Goal: Task Accomplishment & Management: Use online tool/utility

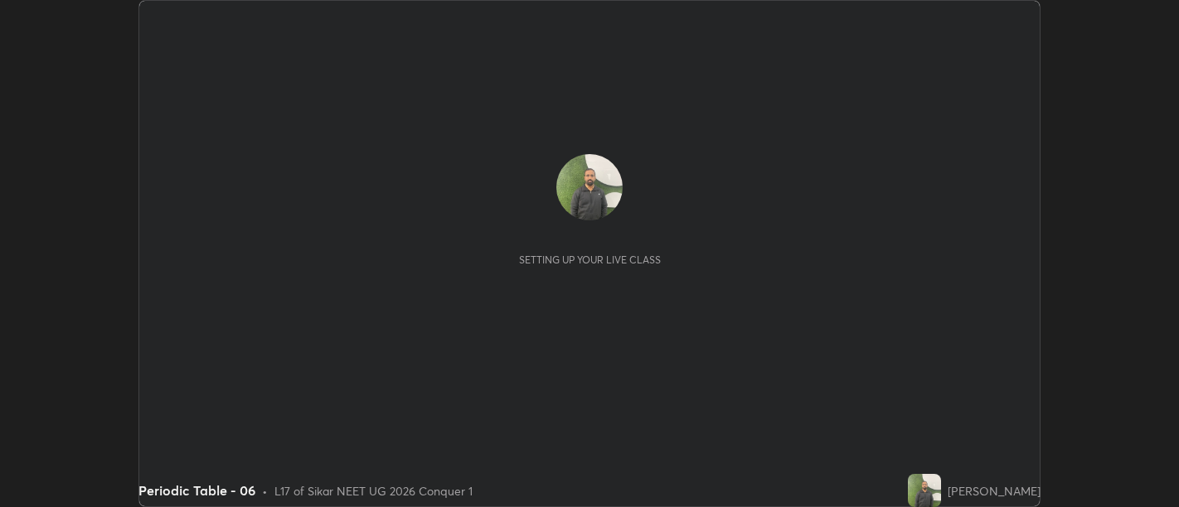
scroll to position [507, 1178]
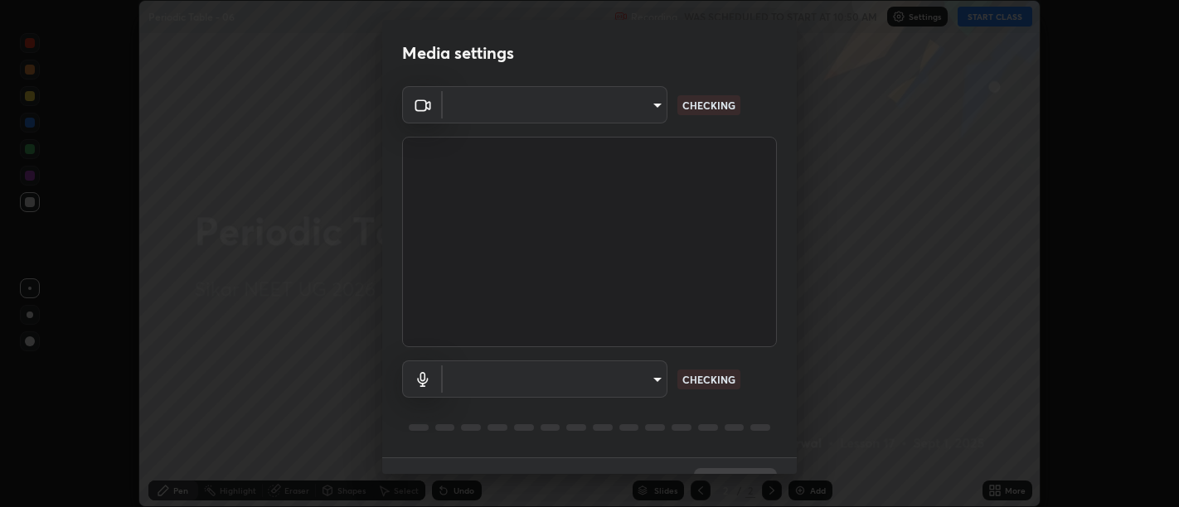
type input "d9b519daceb8a772394af6ea8e45353be5bbf62d8cb1cf3345c472de64055974"
type input "default"
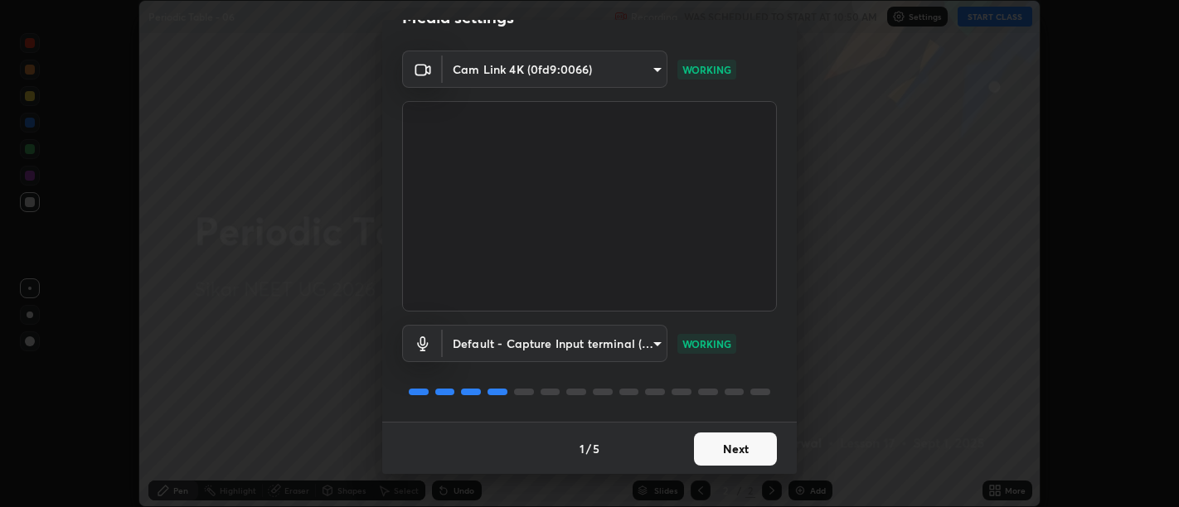
click at [731, 448] on button "Next" at bounding box center [735, 449] width 83 height 33
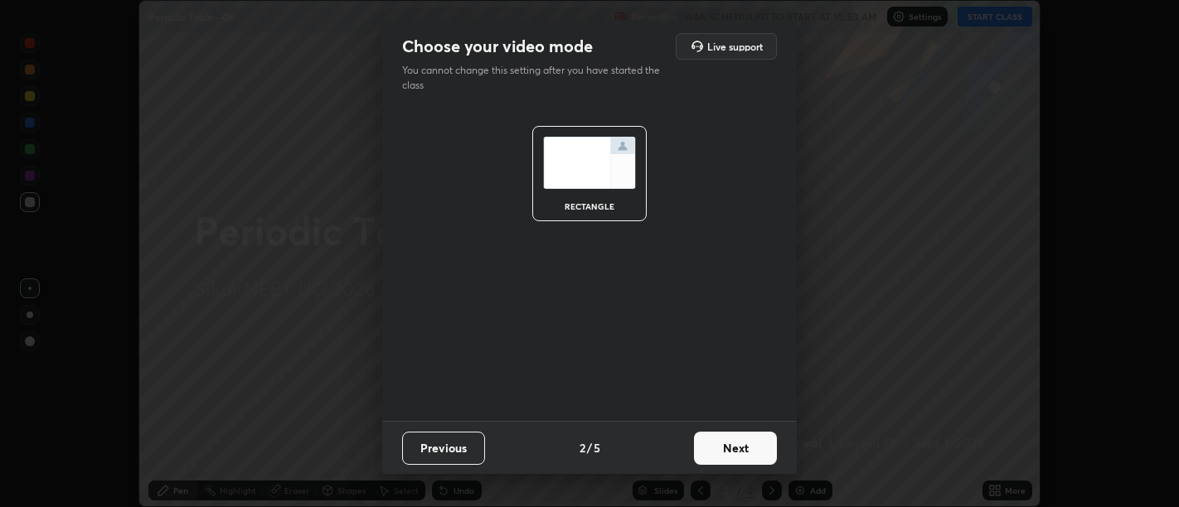
scroll to position [0, 0]
click at [733, 449] on button "Next" at bounding box center [735, 448] width 83 height 33
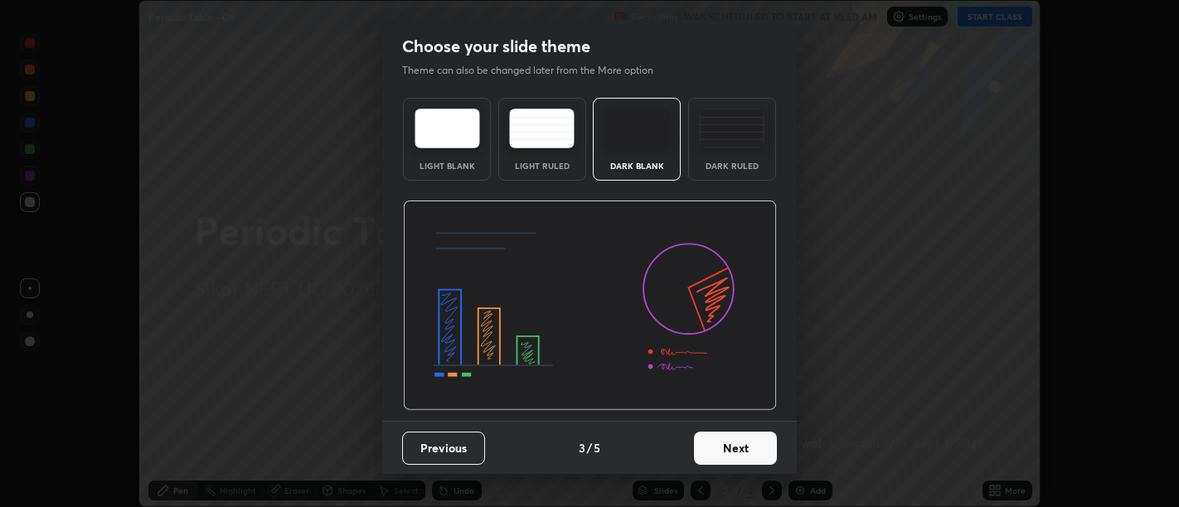
click at [737, 453] on button "Next" at bounding box center [735, 448] width 83 height 33
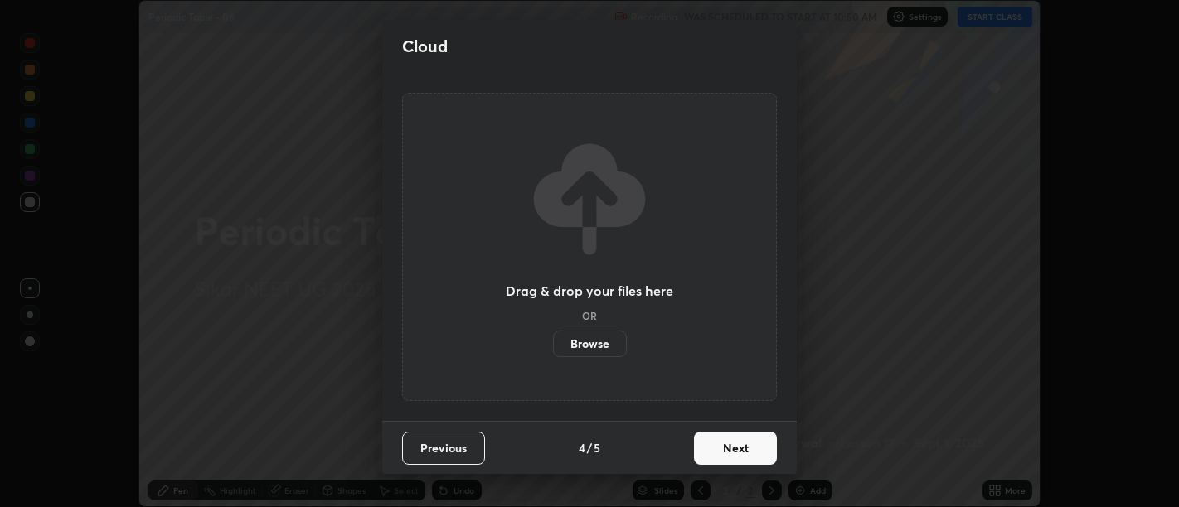
click at [739, 454] on button "Next" at bounding box center [735, 448] width 83 height 33
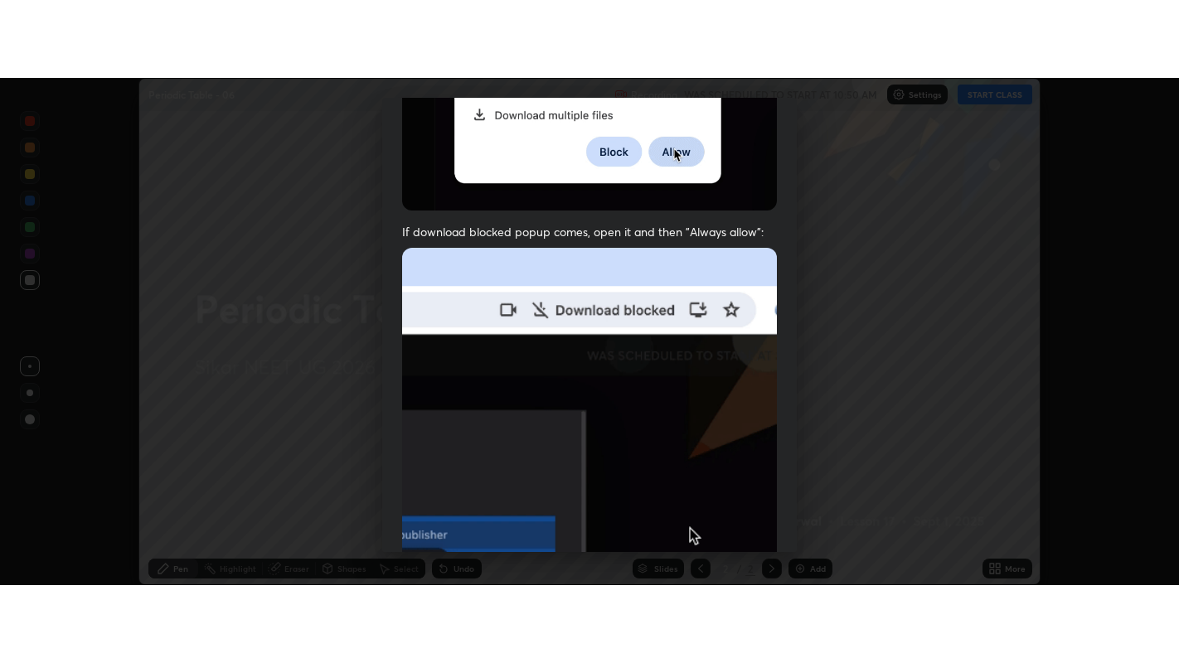
scroll to position [374, 0]
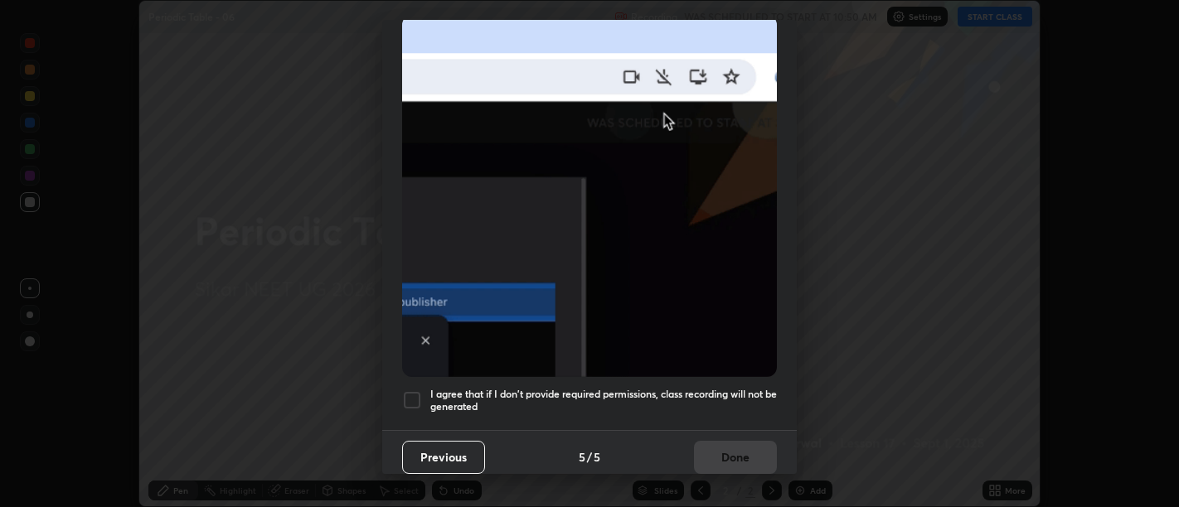
click at [726, 402] on h5 "I agree that if I don't provide required permissions, class recording will not …" at bounding box center [603, 401] width 347 height 26
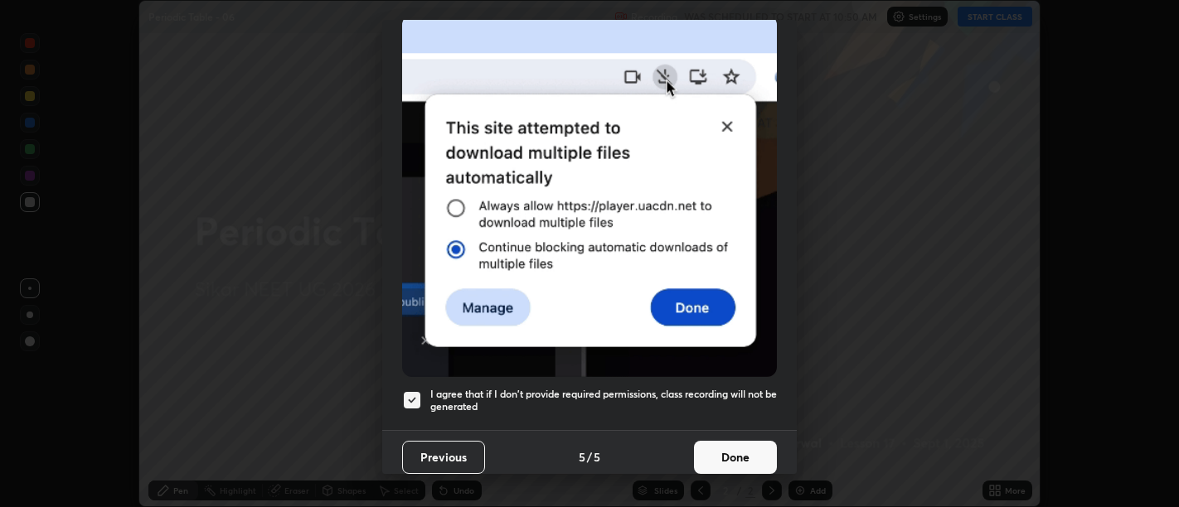
click at [734, 441] on button "Done" at bounding box center [735, 457] width 83 height 33
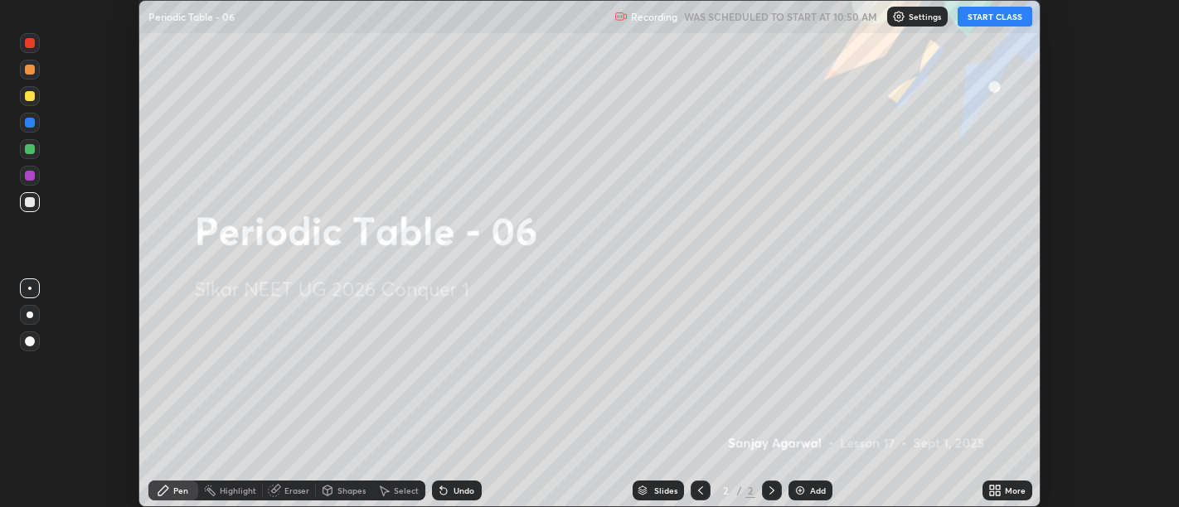
click at [992, 488] on icon at bounding box center [992, 488] width 4 height 4
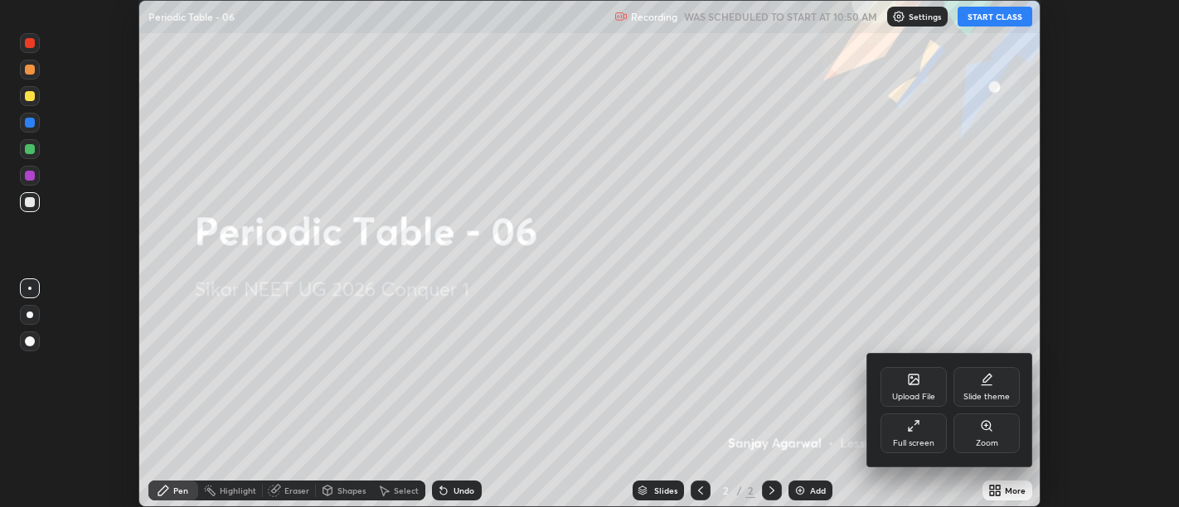
click at [918, 421] on icon at bounding box center [917, 423] width 4 height 4
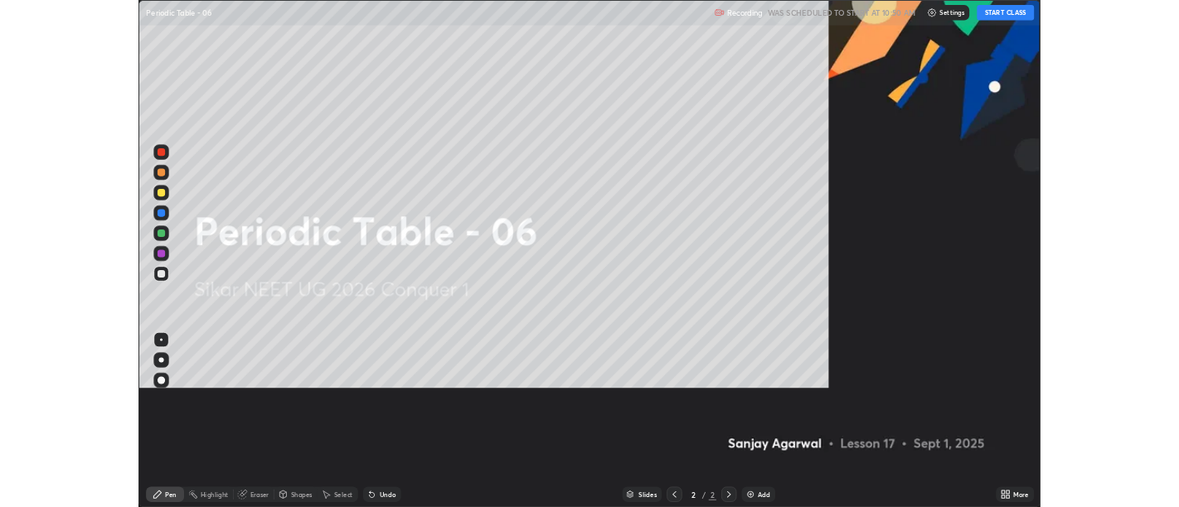
scroll to position [663, 1179]
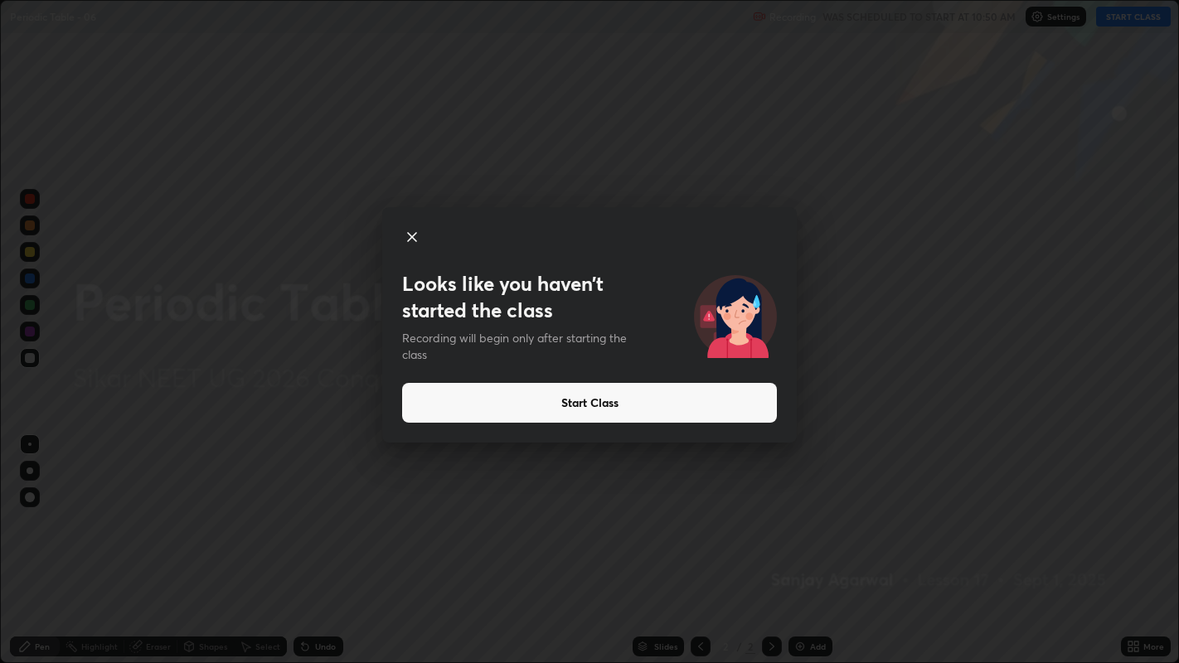
click at [597, 402] on button "Start Class" at bounding box center [589, 403] width 375 height 40
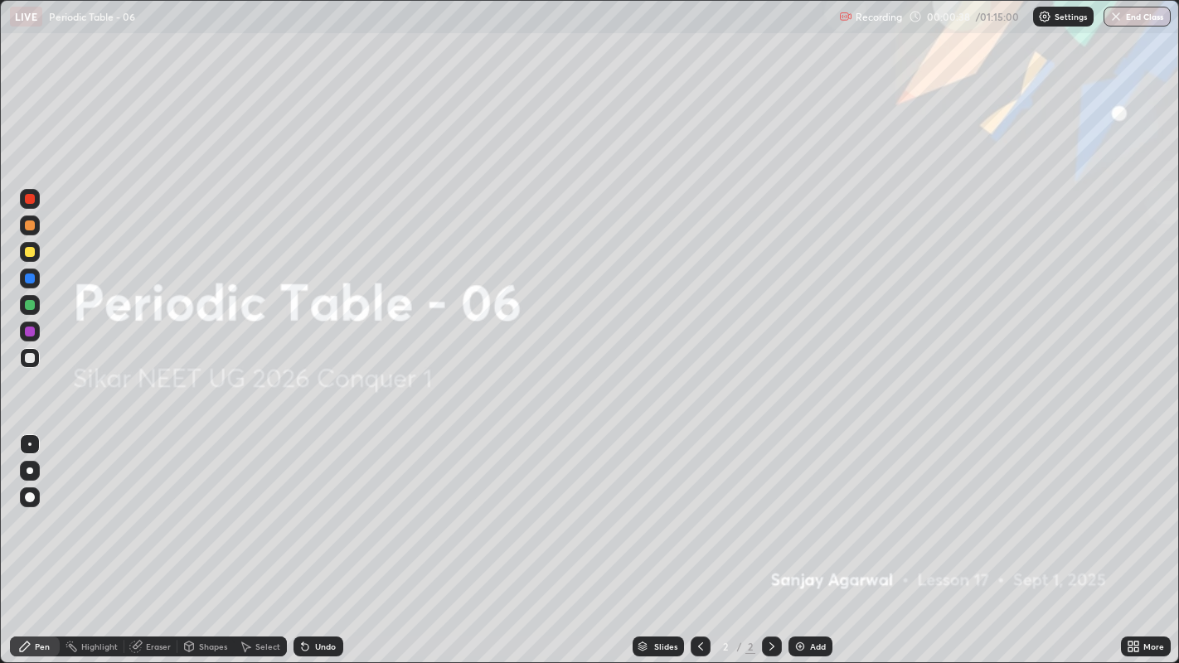
click at [802, 507] on div "Add" at bounding box center [811, 647] width 44 height 20
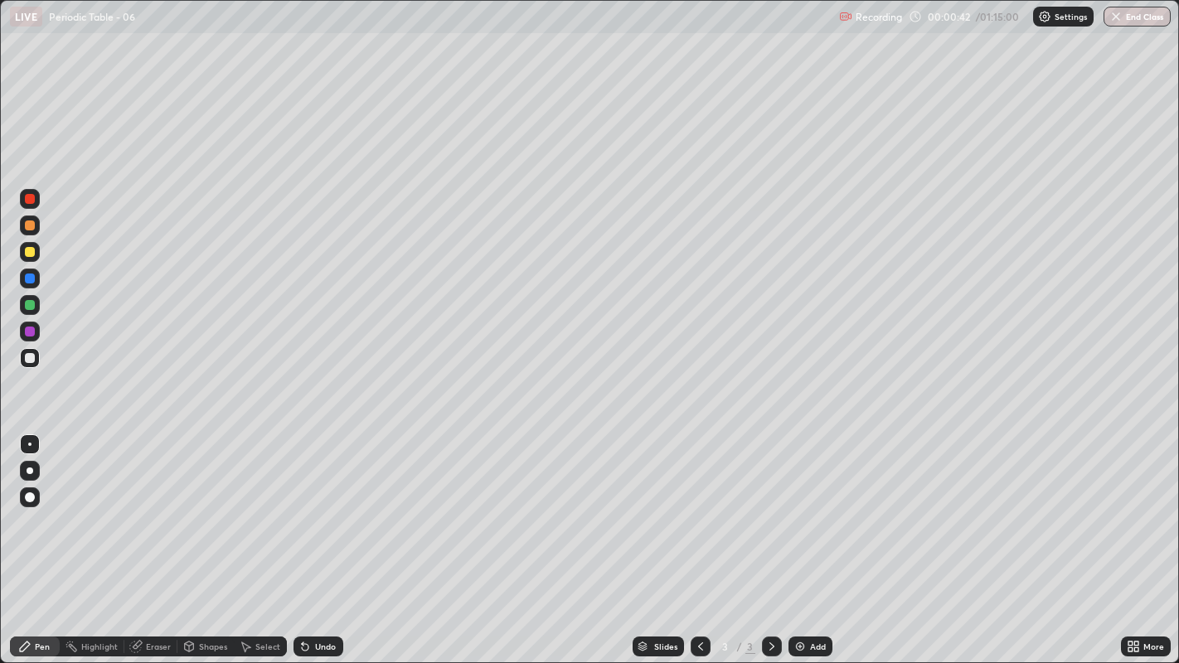
click at [25, 255] on div at bounding box center [30, 252] width 10 height 10
click at [29, 471] on div at bounding box center [30, 471] width 7 height 7
click at [303, 507] on icon at bounding box center [305, 647] width 7 height 7
click at [311, 507] on div "Undo" at bounding box center [319, 647] width 50 height 20
click at [309, 507] on icon at bounding box center [305, 646] width 13 height 13
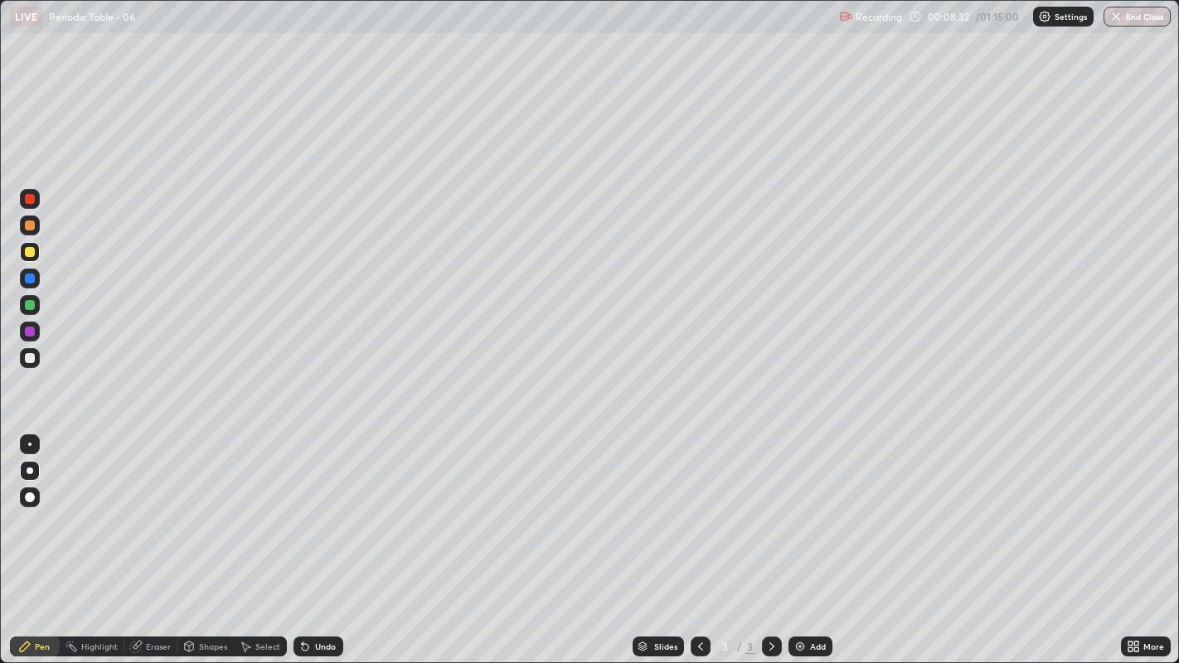
click at [31, 358] on div at bounding box center [30, 358] width 10 height 10
click at [327, 507] on div "Undo" at bounding box center [325, 647] width 21 height 8
click at [32, 250] on div at bounding box center [30, 252] width 10 height 10
click at [28, 357] on div at bounding box center [30, 358] width 10 height 10
click at [797, 507] on img at bounding box center [800, 646] width 13 height 13
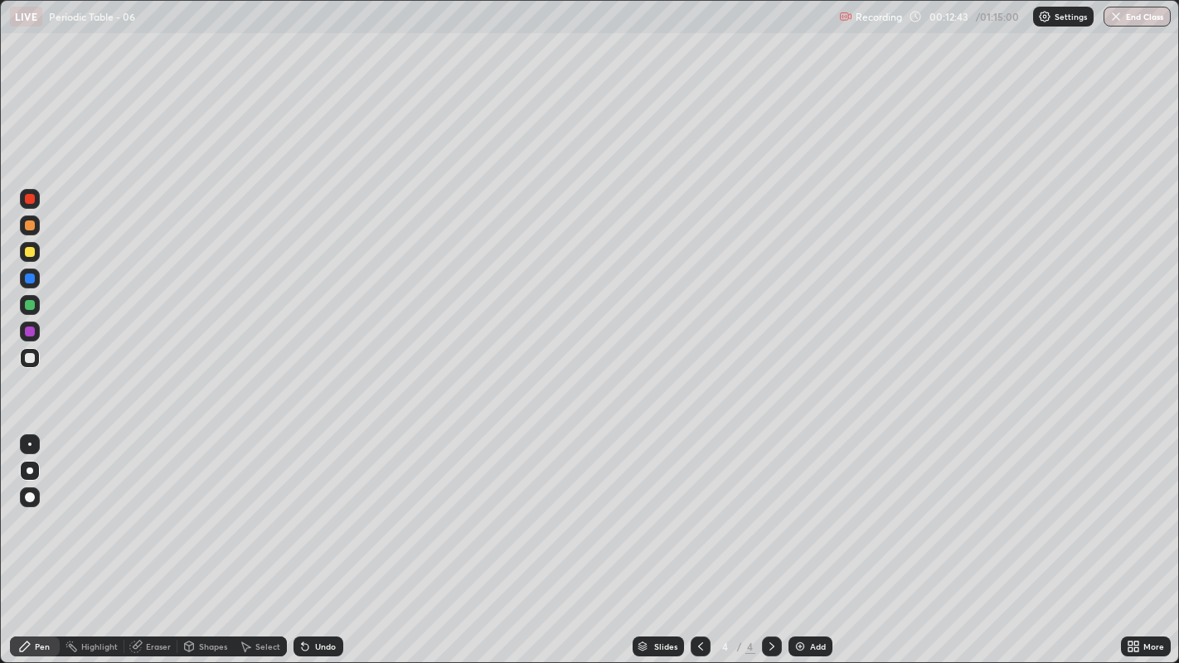
click at [28, 250] on div at bounding box center [30, 252] width 10 height 10
click at [323, 507] on div "Undo" at bounding box center [325, 647] width 21 height 8
click at [314, 507] on div "Undo" at bounding box center [319, 647] width 50 height 20
click at [323, 507] on div "Undo" at bounding box center [325, 647] width 21 height 8
click at [322, 507] on div "Undo" at bounding box center [325, 647] width 21 height 8
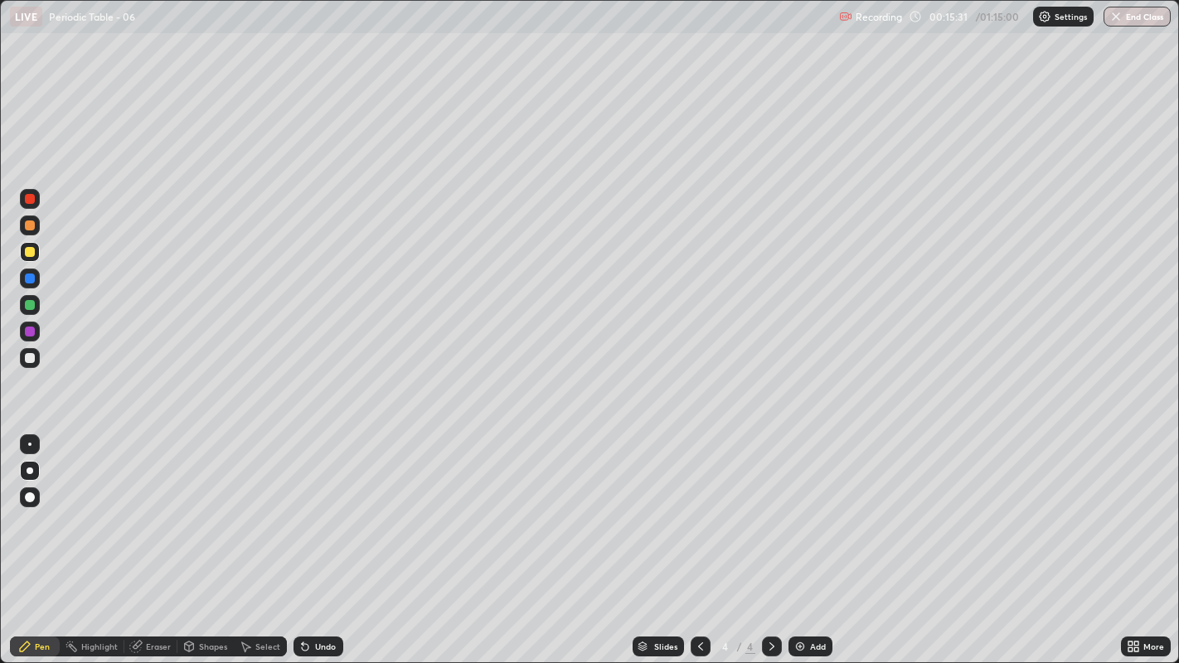
click at [31, 357] on div at bounding box center [30, 358] width 10 height 10
click at [34, 249] on div at bounding box center [30, 252] width 10 height 10
click at [325, 507] on div "Undo" at bounding box center [325, 647] width 21 height 8
click at [327, 507] on div "Undo" at bounding box center [325, 647] width 21 height 8
click at [326, 507] on div "Undo" at bounding box center [325, 647] width 21 height 8
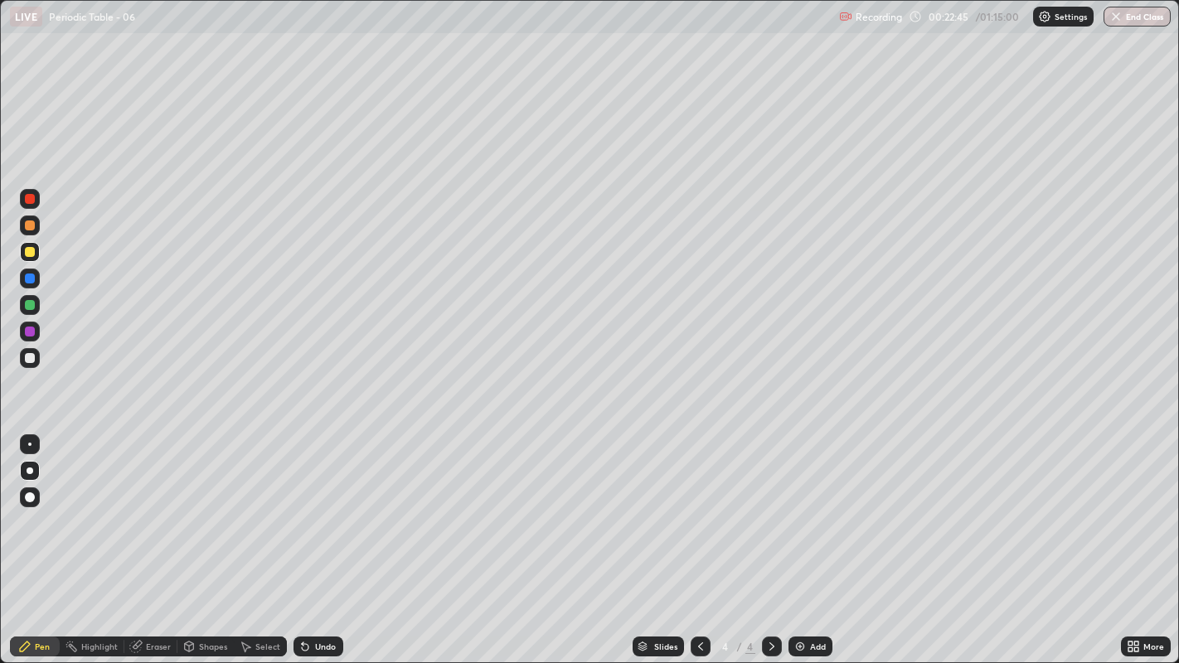
click at [321, 507] on div "Undo" at bounding box center [325, 647] width 21 height 8
click at [319, 507] on div "Undo" at bounding box center [325, 647] width 21 height 8
click at [321, 507] on div "Undo" at bounding box center [325, 647] width 21 height 8
click at [320, 507] on div "Undo" at bounding box center [325, 647] width 21 height 8
click at [698, 507] on icon at bounding box center [700, 646] width 13 height 13
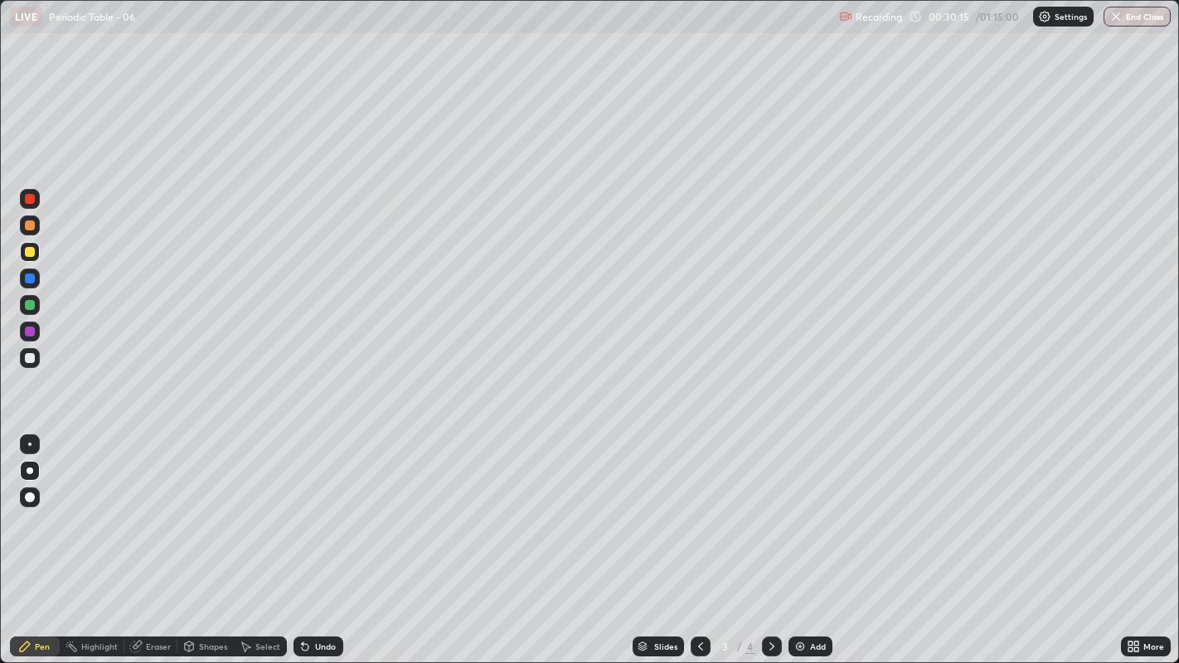
click at [769, 507] on div at bounding box center [772, 647] width 20 height 20
click at [156, 507] on div "Eraser" at bounding box center [158, 647] width 25 height 8
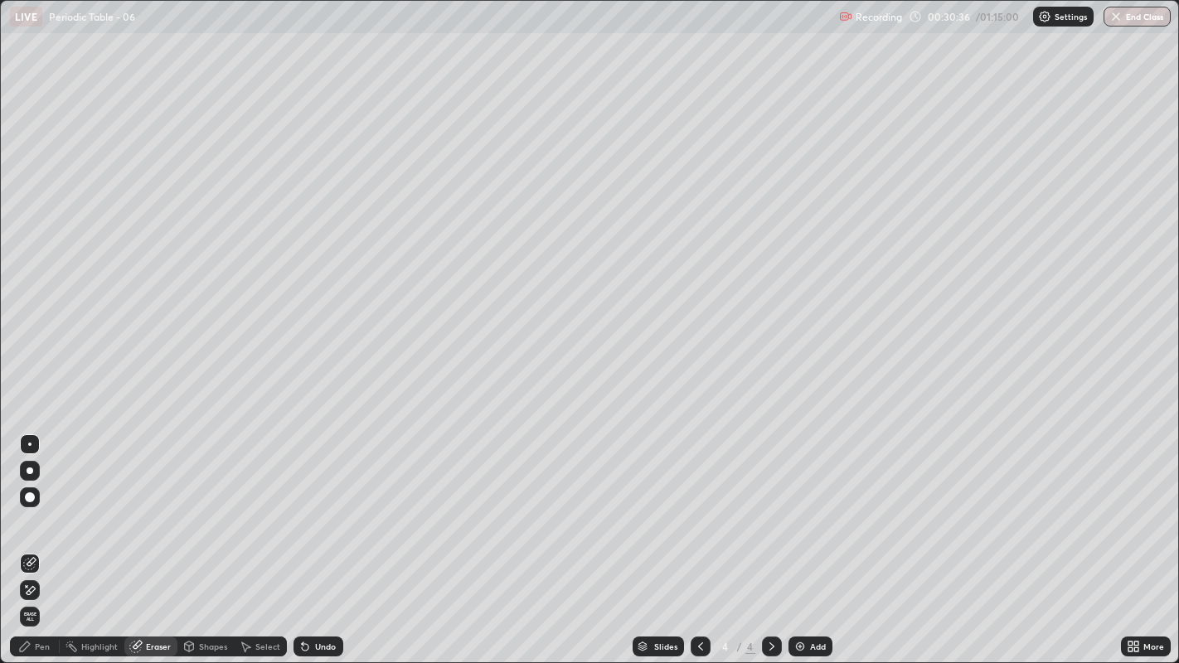
click at [47, 507] on div "Pen" at bounding box center [42, 647] width 15 height 8
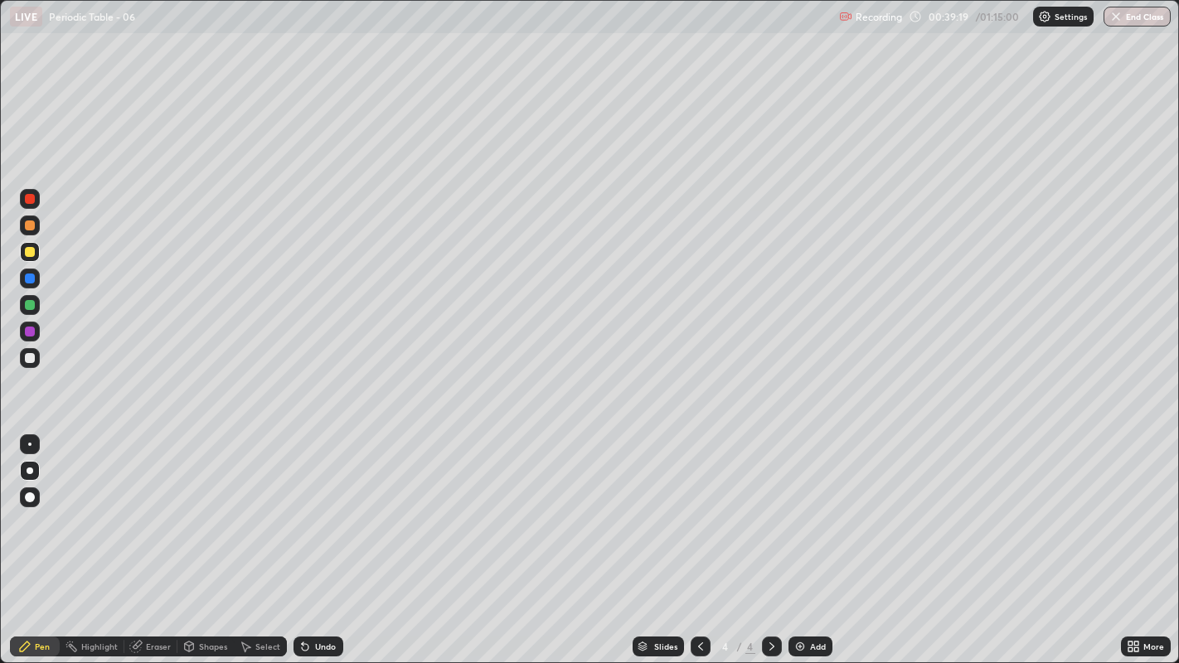
click at [789, 507] on div "Add" at bounding box center [811, 647] width 44 height 20
click at [317, 507] on div "Undo" at bounding box center [325, 647] width 21 height 8
click at [315, 507] on div "Undo" at bounding box center [325, 647] width 21 height 8
click at [310, 507] on div "Undo" at bounding box center [319, 647] width 50 height 20
click at [307, 507] on div "Undo" at bounding box center [319, 647] width 50 height 20
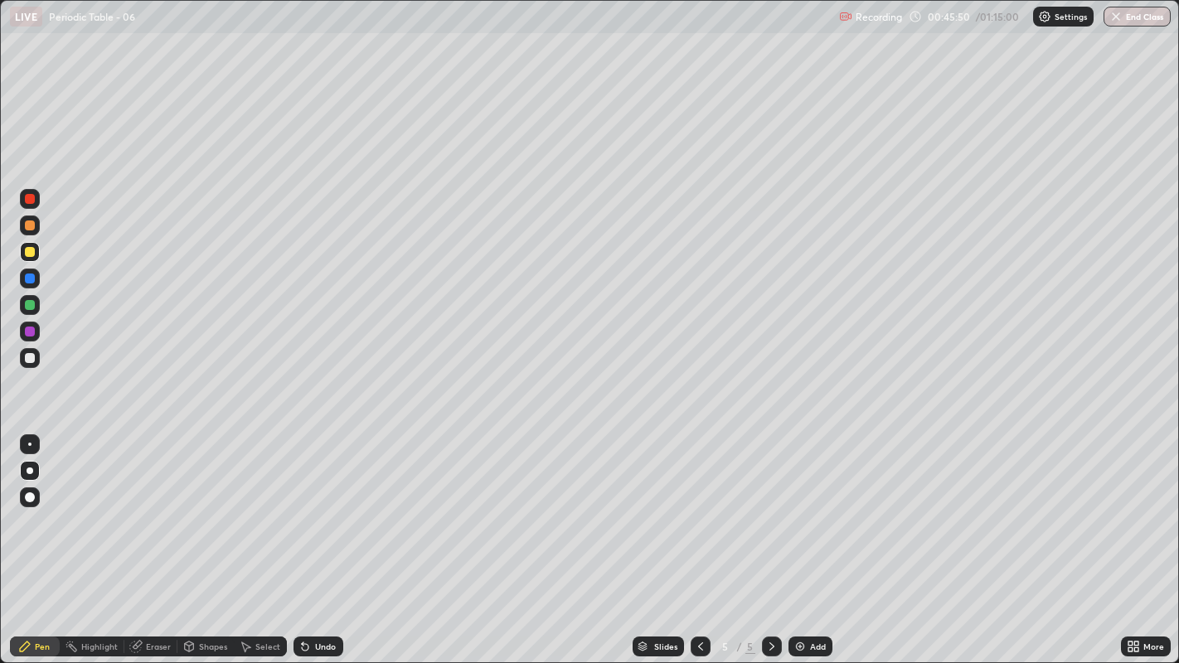
click at [303, 507] on div "Undo" at bounding box center [319, 647] width 50 height 20
click at [305, 507] on div "Undo" at bounding box center [319, 647] width 50 height 20
click at [29, 360] on div at bounding box center [30, 358] width 10 height 10
click at [324, 507] on div "Undo" at bounding box center [319, 647] width 50 height 20
click at [794, 507] on img at bounding box center [800, 646] width 13 height 13
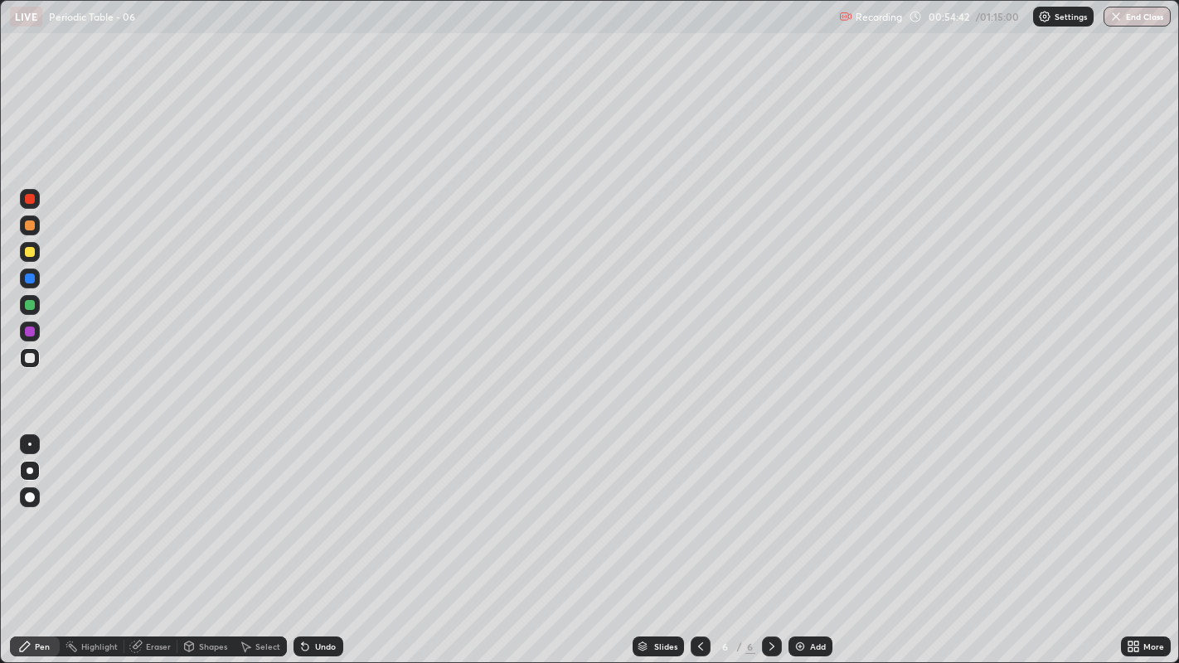
click at [206, 507] on div "Shapes" at bounding box center [205, 646] width 56 height 33
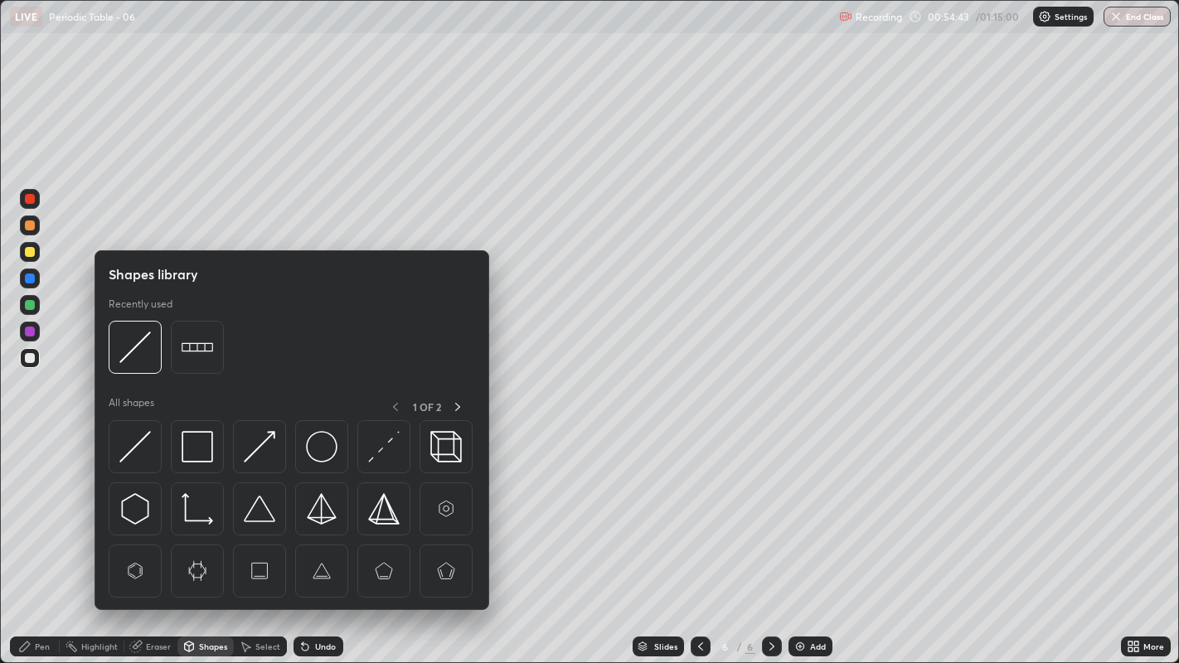
click at [222, 507] on div "Shapes library Recently used All shapes 1 OF 2" at bounding box center [292, 430] width 395 height 360
click at [45, 507] on div "Pen" at bounding box center [42, 647] width 15 height 8
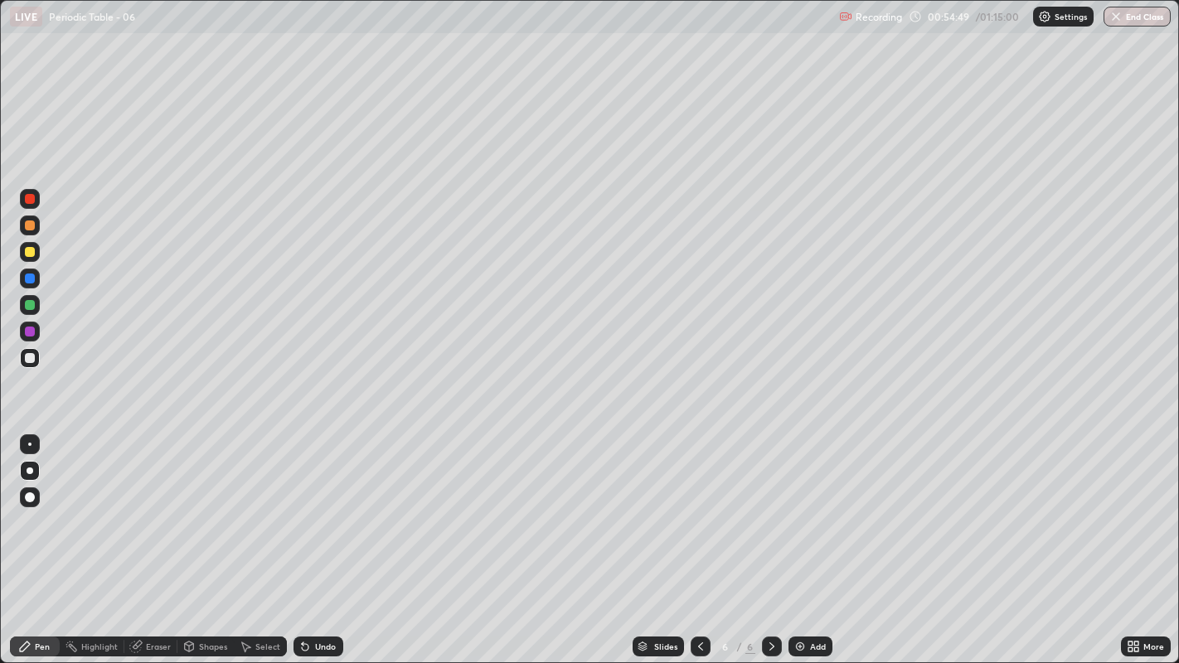
click at [315, 507] on div "Undo" at bounding box center [325, 647] width 21 height 8
click at [27, 250] on div at bounding box center [30, 252] width 10 height 10
click at [160, 507] on div "Eraser" at bounding box center [158, 647] width 25 height 8
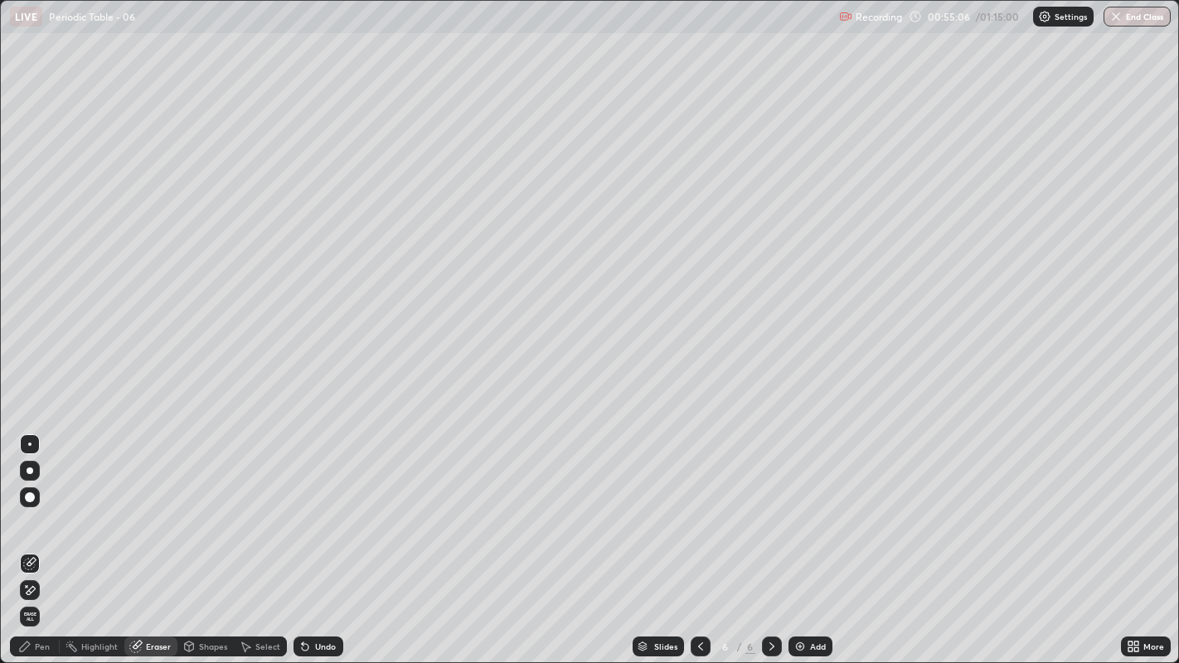
click at [42, 507] on div "Pen" at bounding box center [42, 647] width 15 height 8
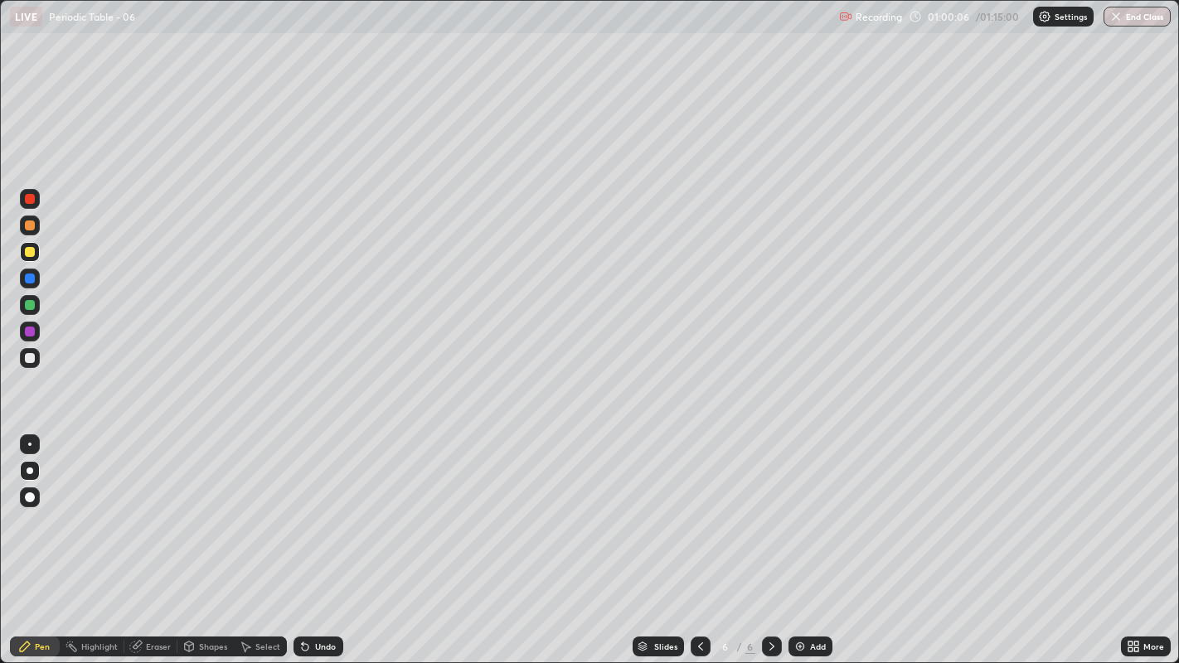
click at [315, 507] on div "Undo" at bounding box center [319, 647] width 50 height 20
click at [316, 507] on div "Undo" at bounding box center [319, 647] width 50 height 20
click at [324, 507] on div "Undo" at bounding box center [325, 647] width 21 height 8
click at [805, 507] on div "Add" at bounding box center [811, 647] width 44 height 20
click at [1134, 16] on button "End Class" at bounding box center [1138, 17] width 66 height 20
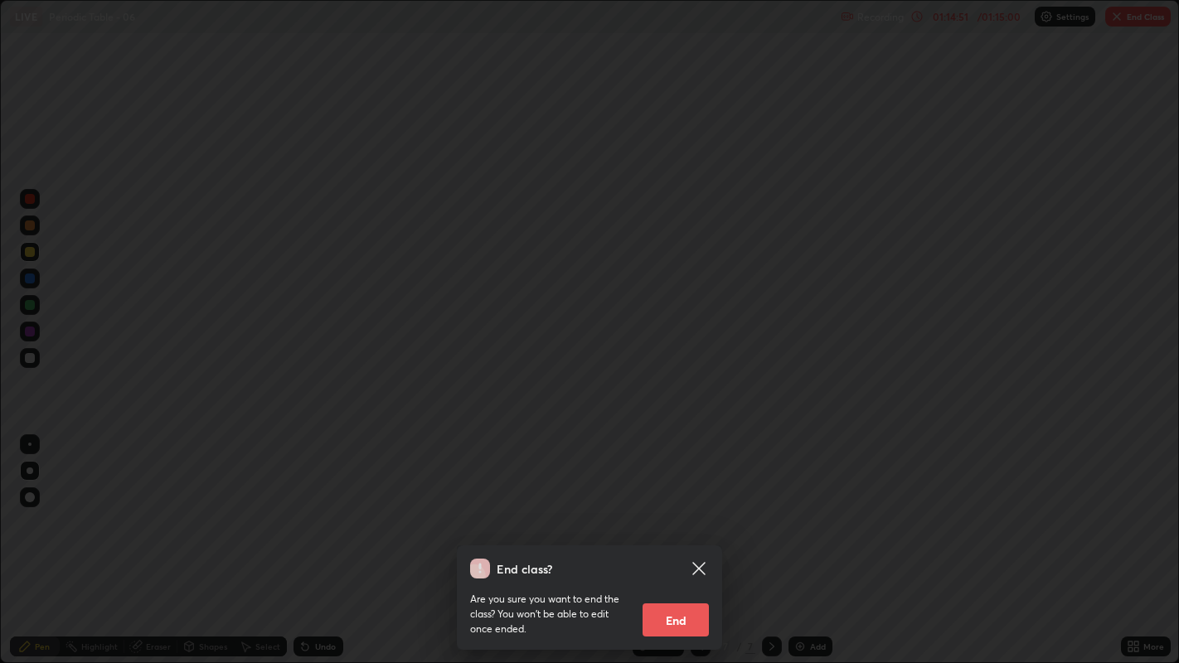
click at [687, 507] on button "End" at bounding box center [676, 620] width 66 height 33
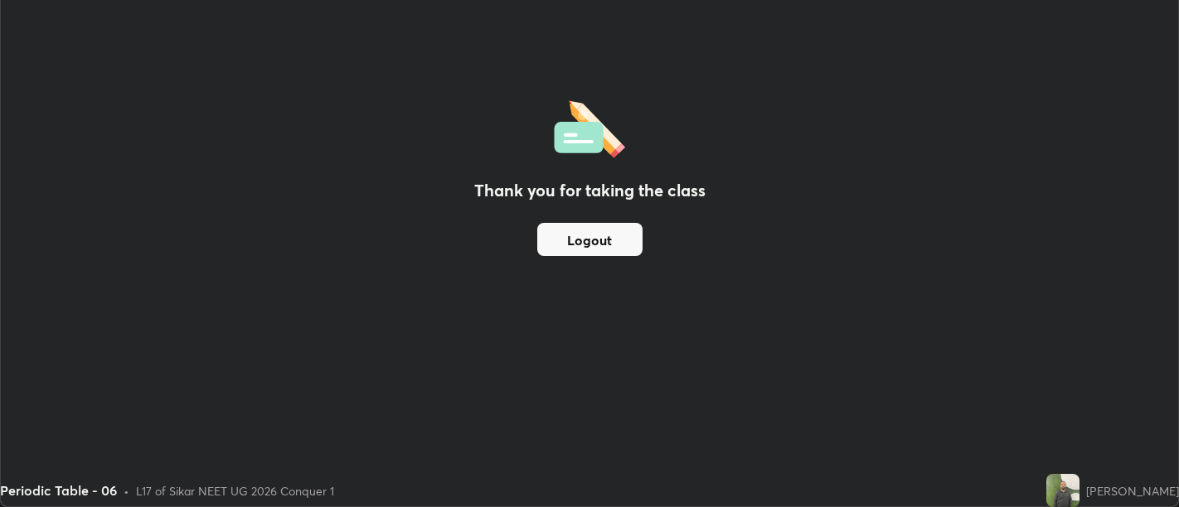
scroll to position [82412, 81740]
